Goal: Complete application form

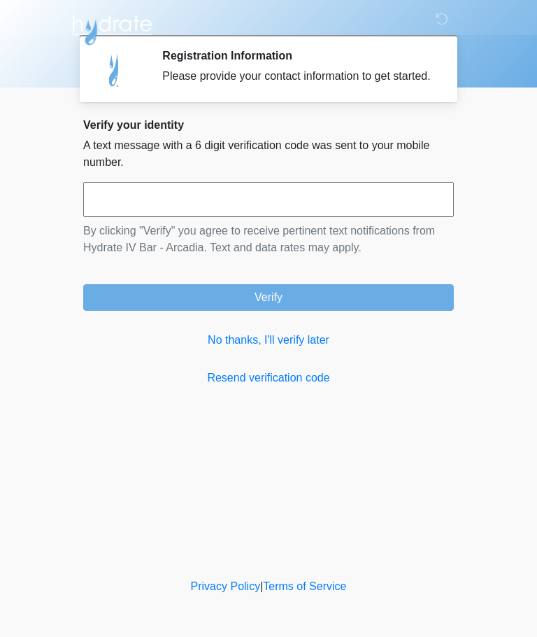
click at [295, 348] on link "No thanks, I'll verify later" at bounding box center [268, 340] width 371 height 17
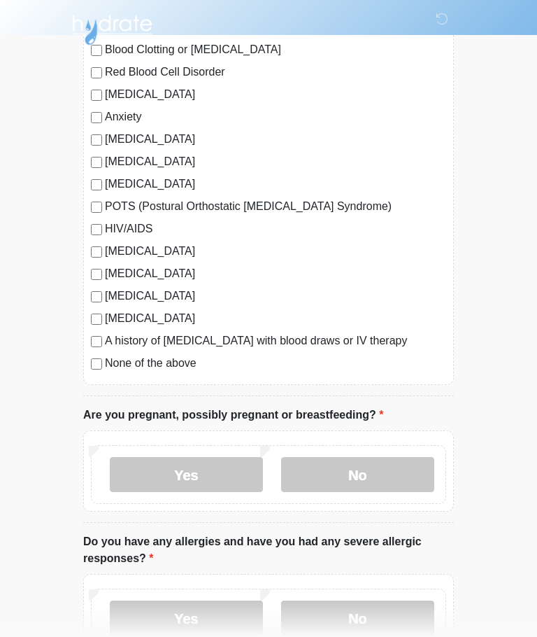
scroll to position [358, 0]
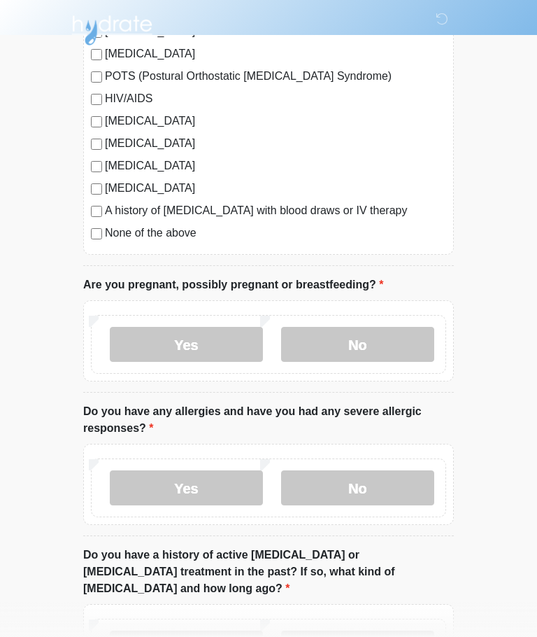
click at [401, 341] on label "No" at bounding box center [357, 344] width 153 height 35
click at [399, 489] on label "No" at bounding box center [357, 487] width 153 height 35
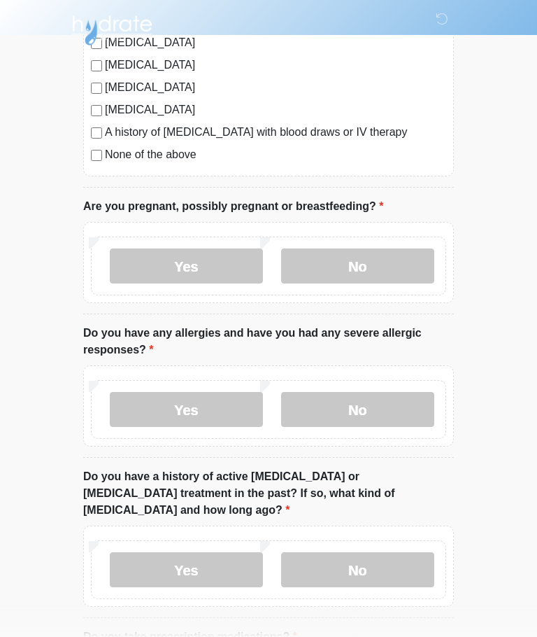
scroll to position [474, 0]
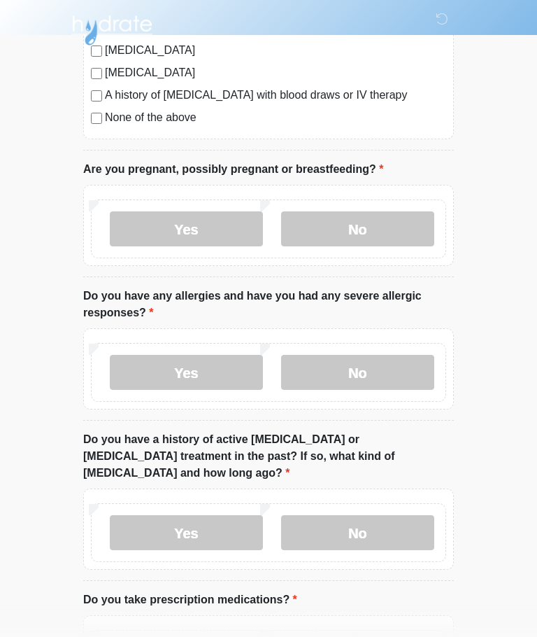
click at [399, 515] on label "No" at bounding box center [357, 532] width 153 height 35
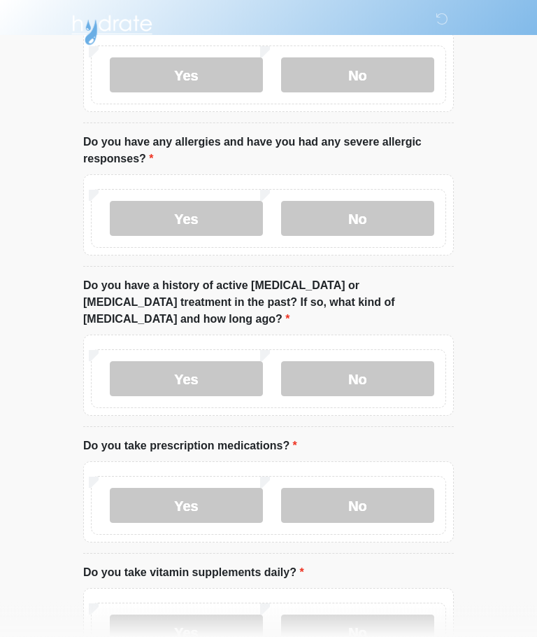
click at [401, 490] on label "No" at bounding box center [357, 505] width 153 height 35
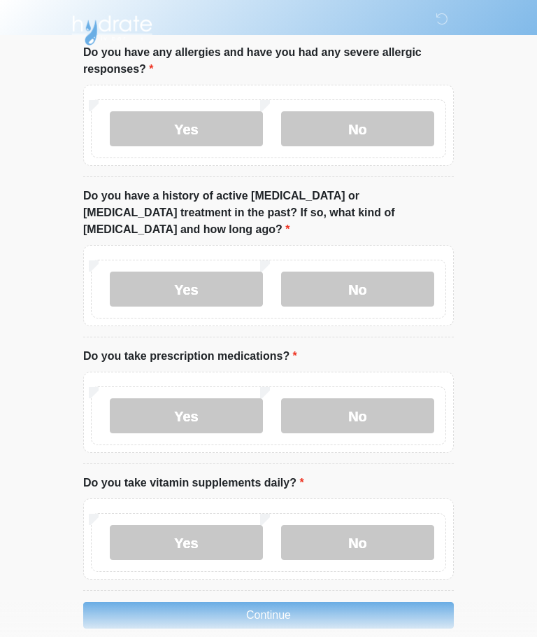
click at [133, 525] on label "Yes" at bounding box center [186, 542] width 153 height 35
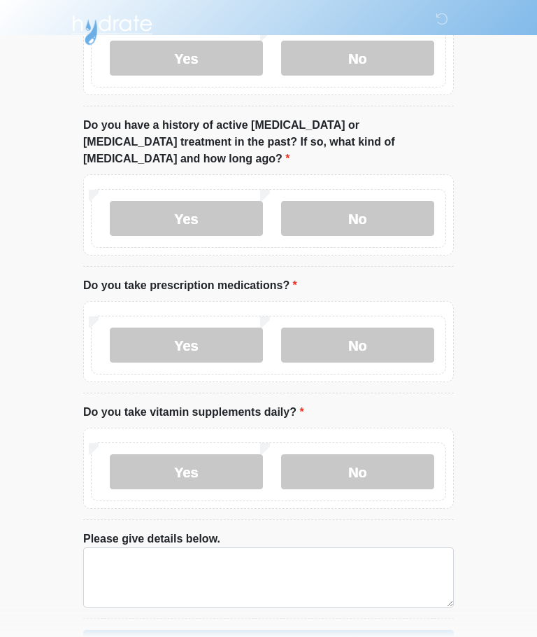
scroll to position [816, 0]
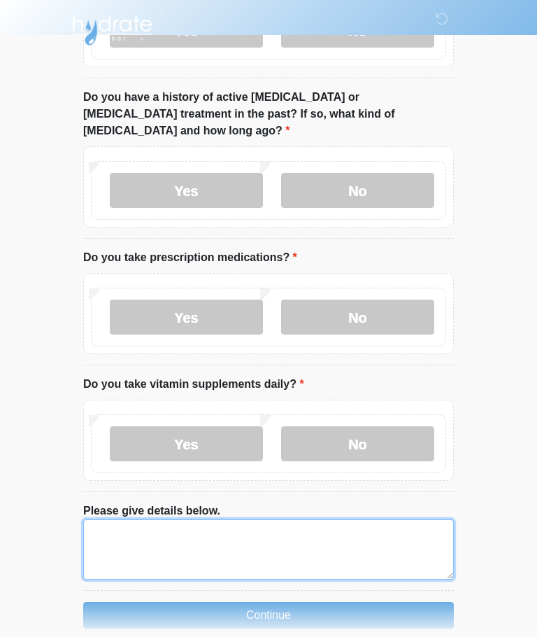
click at [382, 526] on textarea "Please give details below." at bounding box center [268, 549] width 371 height 60
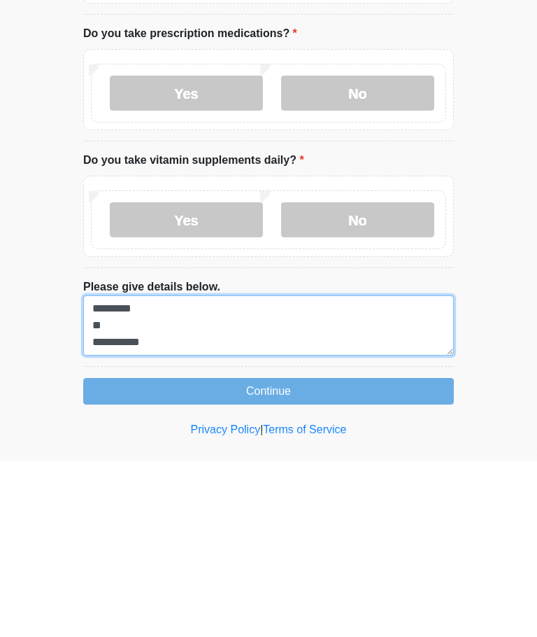
scroll to position [11, 0]
click at [118, 471] on textarea "**********" at bounding box center [268, 501] width 371 height 60
click at [120, 471] on textarea "**********" at bounding box center [268, 501] width 371 height 60
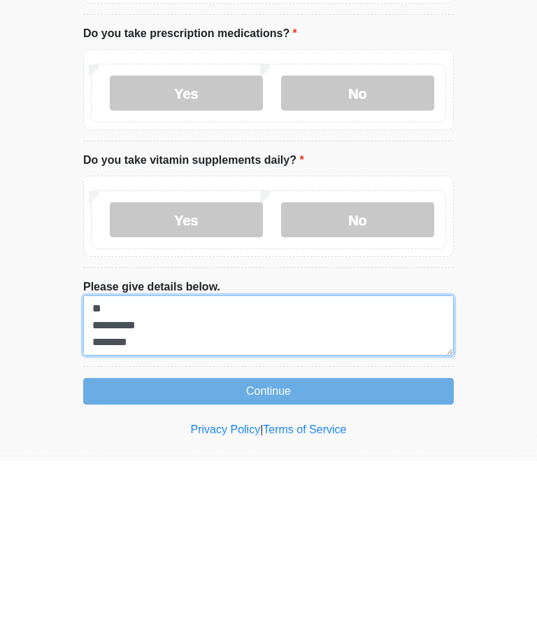
type textarea "**********"
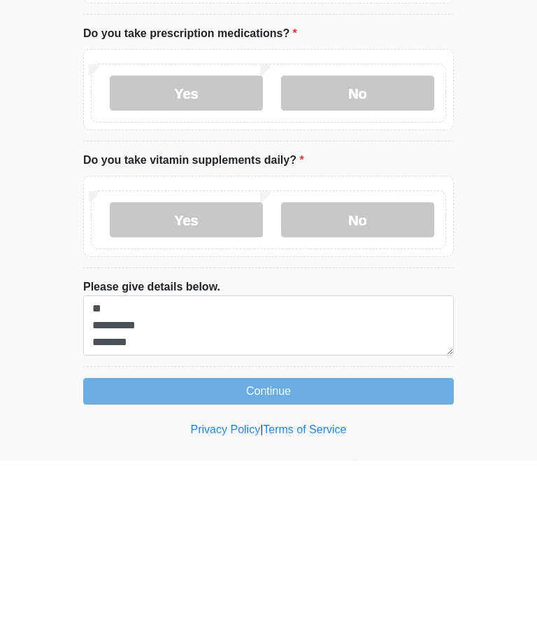
click at [427, 554] on button "Continue" at bounding box center [268, 567] width 371 height 27
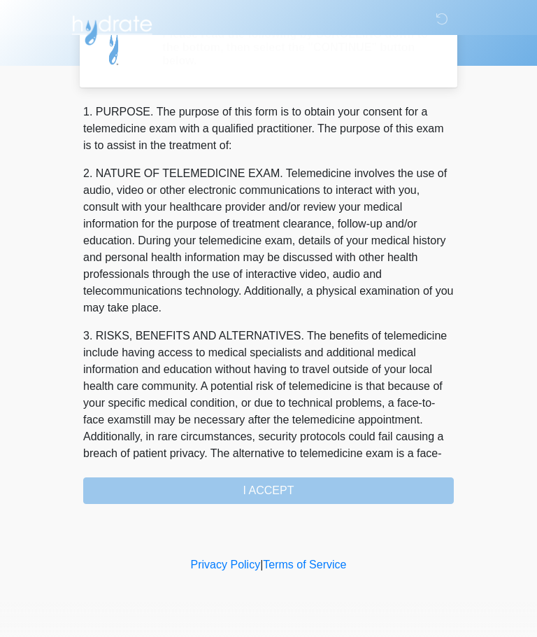
scroll to position [0, 0]
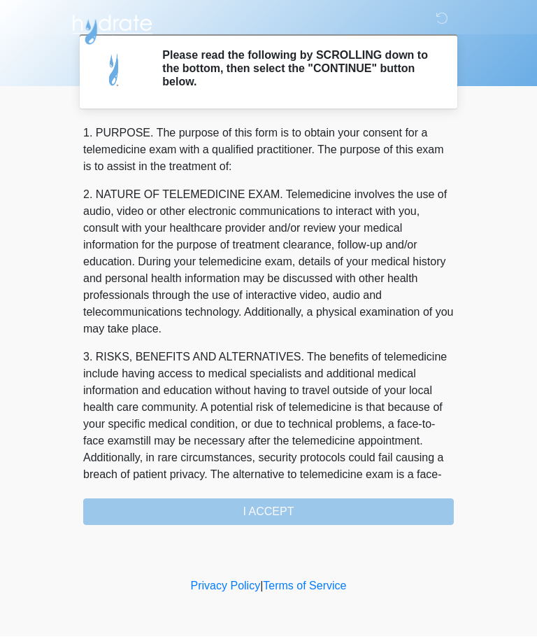
click at [419, 510] on div "1. PURPOSE. The purpose of this form is to obtain your consent for a telemedici…" at bounding box center [268, 325] width 371 height 400
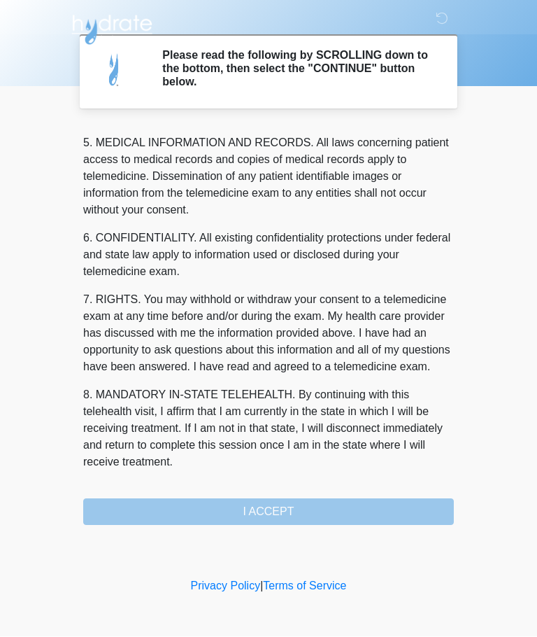
click at [383, 508] on div "1. PURPOSE. The purpose of this form is to obtain your consent for a telemedici…" at bounding box center [268, 325] width 371 height 400
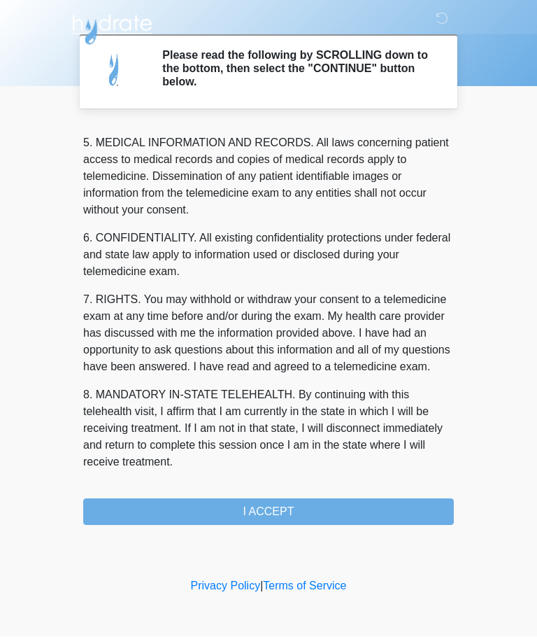
scroll to position [455, 0]
click at [389, 516] on button "I ACCEPT" at bounding box center [268, 512] width 371 height 27
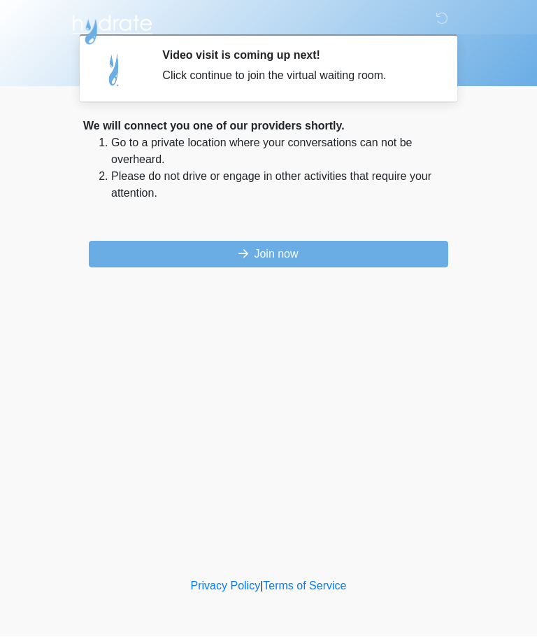
click at [111, 258] on button "Join now" at bounding box center [269, 254] width 360 height 27
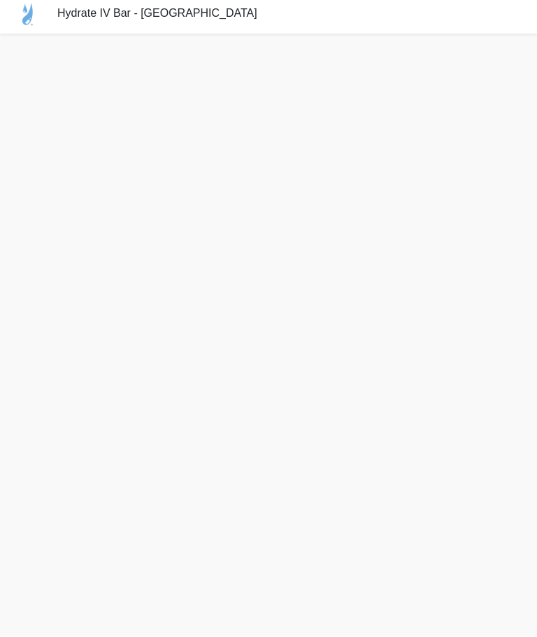
scroll to position [48, 0]
